Goal: Navigation & Orientation: Find specific page/section

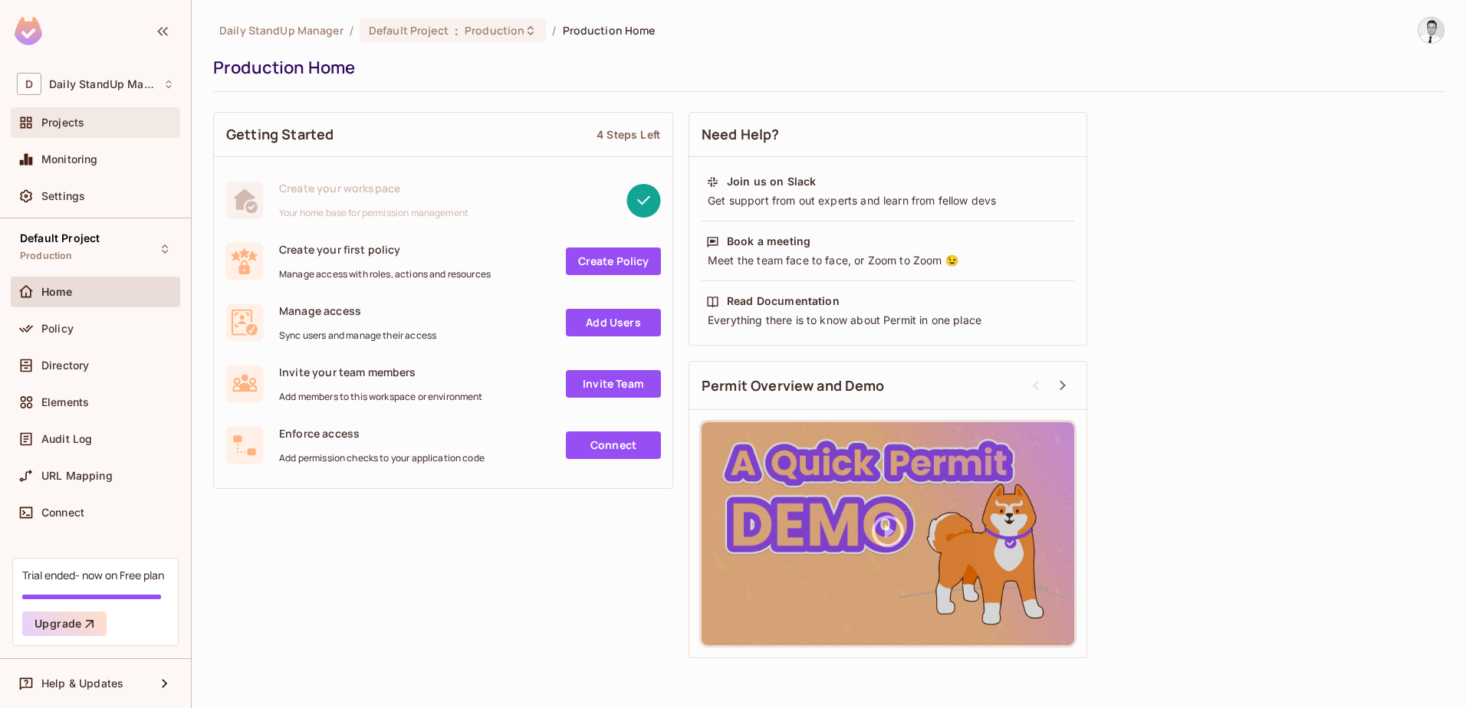
click at [81, 123] on span "Projects" at bounding box center [62, 123] width 43 height 12
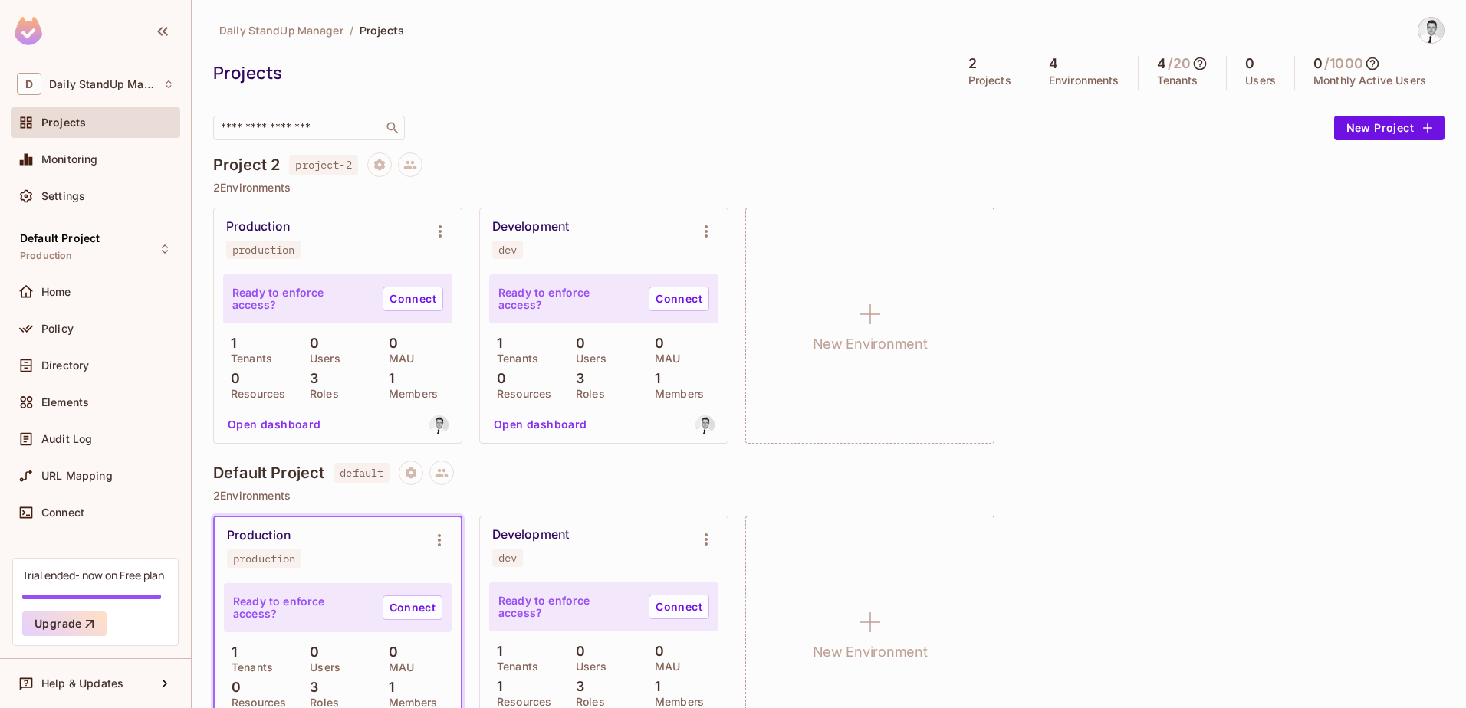
click at [1199, 432] on div "Production production Ready to enforce access? Connect 1 Tenants 0 Users 0 MAU …" at bounding box center [828, 326] width 1231 height 236
click at [1205, 452] on div "Project 2 project-2 2 Environments Production production Ready to enforce acces…" at bounding box center [828, 307] width 1231 height 308
click at [615, 114] on div "Daily StandUp Manager / Projects Projects 2 Projects 4 Environments 4 / 20 Tena…" at bounding box center [828, 78] width 1231 height 123
click at [846, 87] on div "Projects 2 Projects 4 Environments 4 / 20 Tenants 0 Users 0 / 1000 Monthly Acti…" at bounding box center [828, 73] width 1231 height 34
click at [788, 150] on div "Daily StandUp Manager / Projects Projects 2 Projects 4 Environments 4 / 20 Tena…" at bounding box center [828, 393] width 1231 height 752
